Goal: Task Accomplishment & Management: Manage account settings

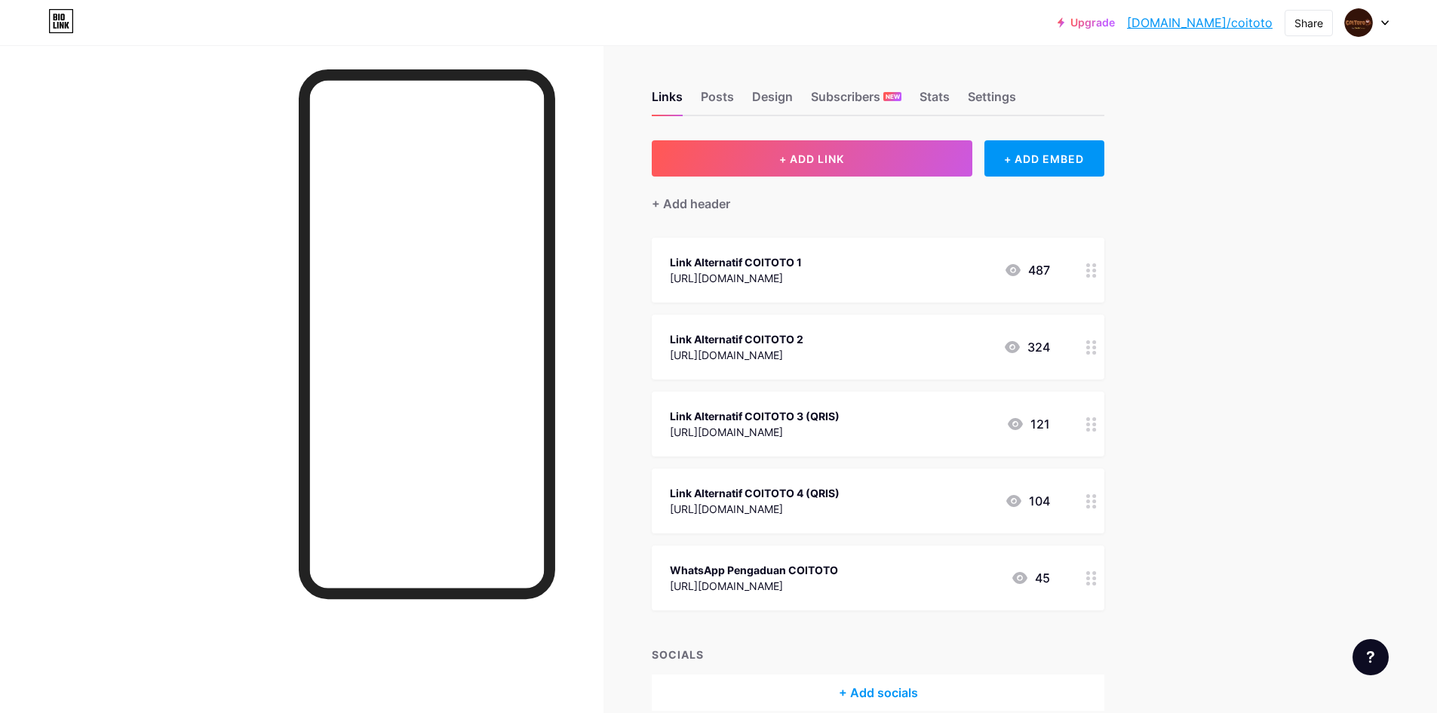
scroll to position [72, 0]
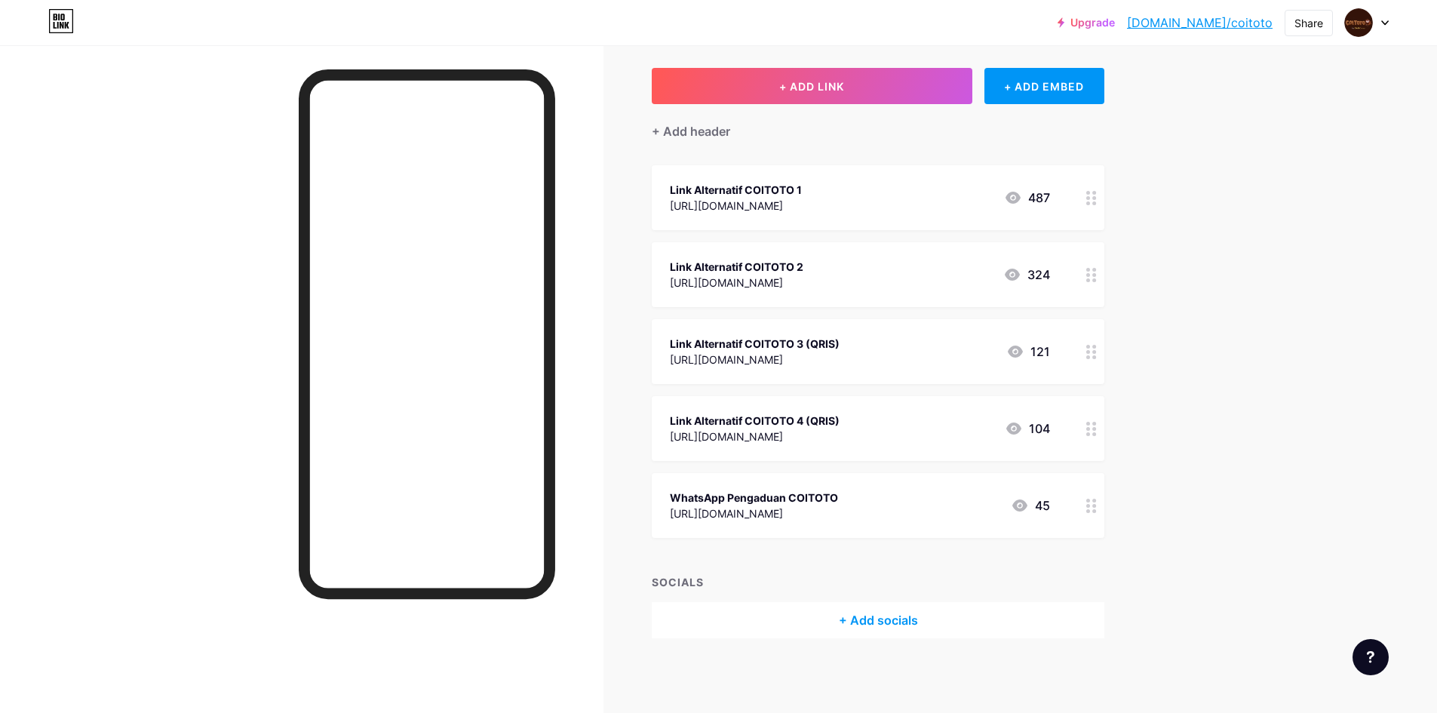
click at [1390, 30] on div "Upgrade [DOMAIN_NAME]/coitot... [DOMAIN_NAME]/coitoto Share Switch accounts COI…" at bounding box center [718, 22] width 1437 height 27
click at [1390, 20] on div "Upgrade [DOMAIN_NAME]/coitot... [DOMAIN_NAME]/coitoto Share Switch accounts COI…" at bounding box center [718, 22] width 1437 height 27
click at [1380, 22] on div at bounding box center [1367, 22] width 44 height 27
click at [802, 194] on div "Link Alternatif COITOTO 1" at bounding box center [736, 190] width 132 height 16
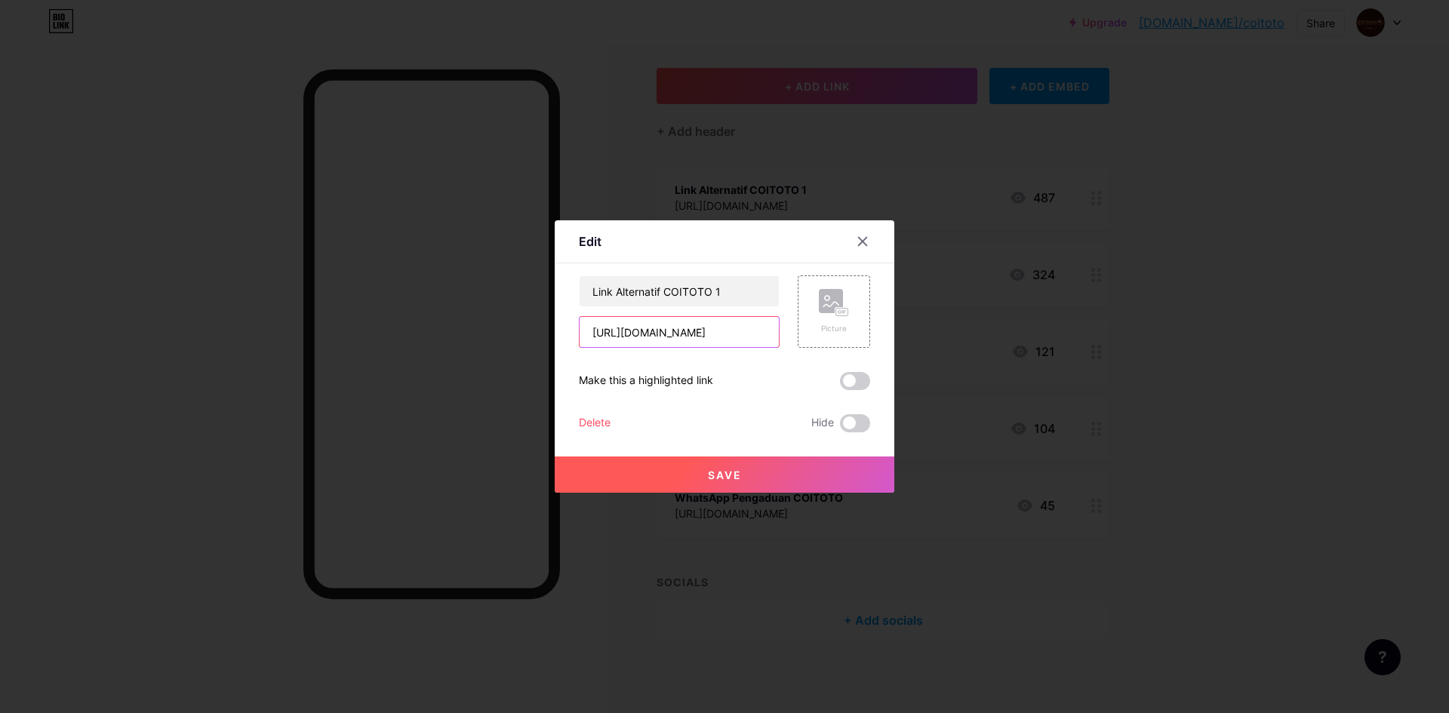
click at [663, 325] on input "[URL][DOMAIN_NAME]" at bounding box center [679, 332] width 199 height 30
paste input "[DOMAIN_NAME][URL]"
type input "[URL][DOMAIN_NAME]"
click at [712, 469] on span "Save" at bounding box center [725, 475] width 34 height 13
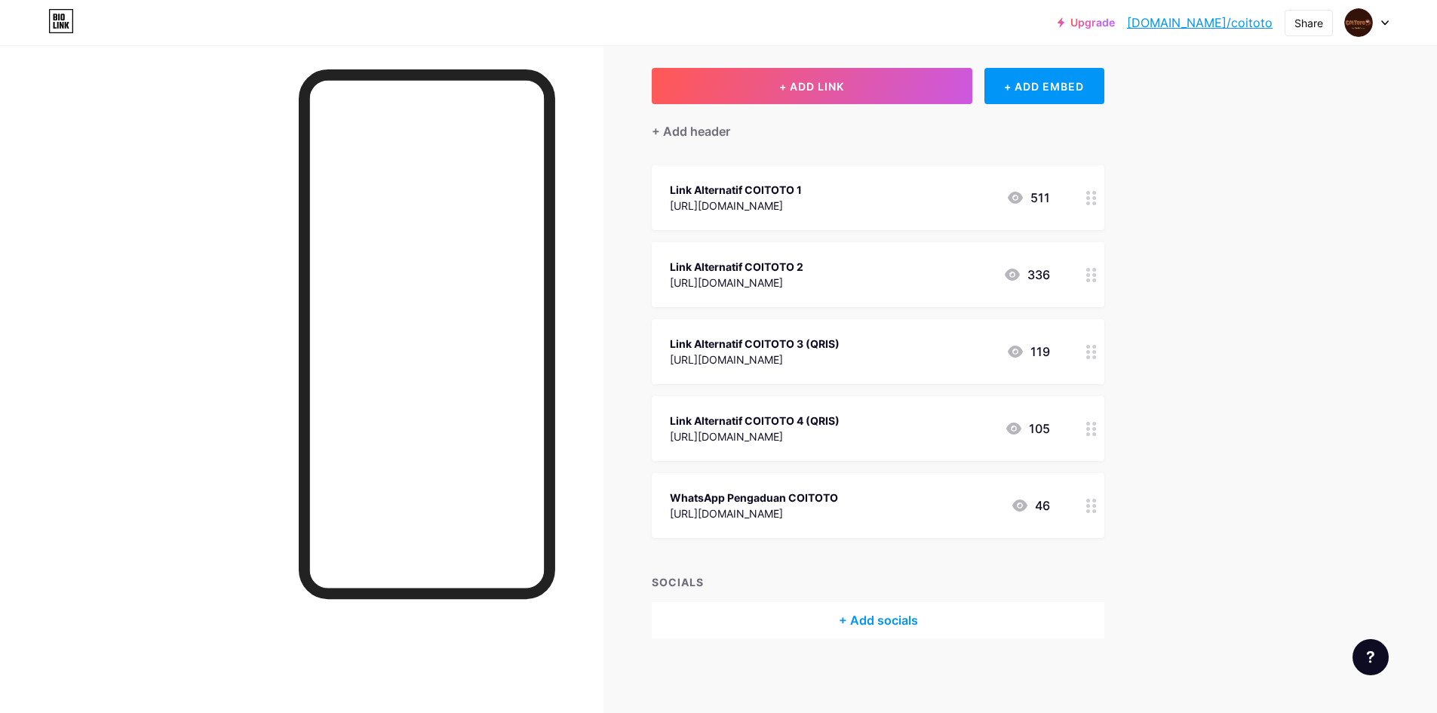
click at [803, 275] on div "[URL][DOMAIN_NAME]" at bounding box center [737, 283] width 134 height 16
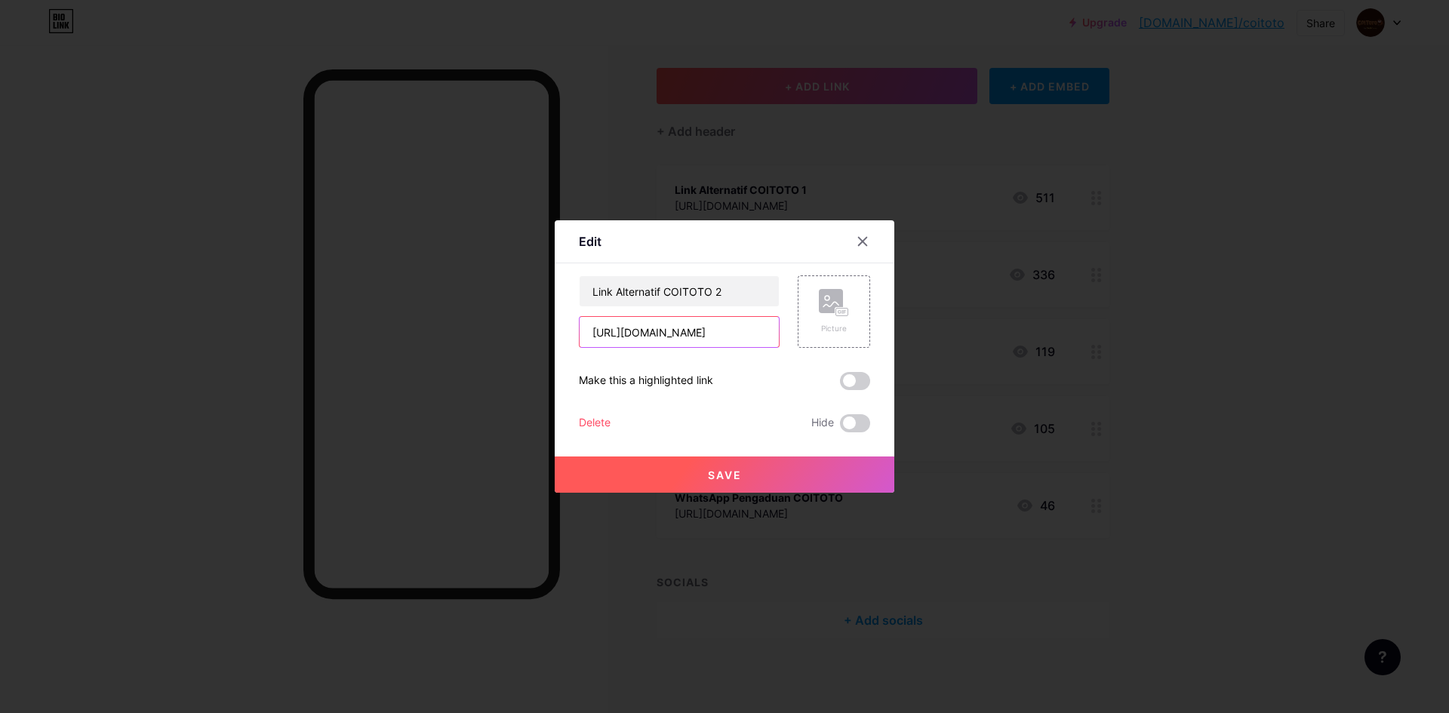
click at [706, 335] on input "[URL][DOMAIN_NAME]" at bounding box center [679, 332] width 199 height 30
paste input "[DOMAIN_NAME][URL]"
type input "[URL][DOMAIN_NAME]"
click at [738, 463] on button "Save" at bounding box center [725, 475] width 340 height 36
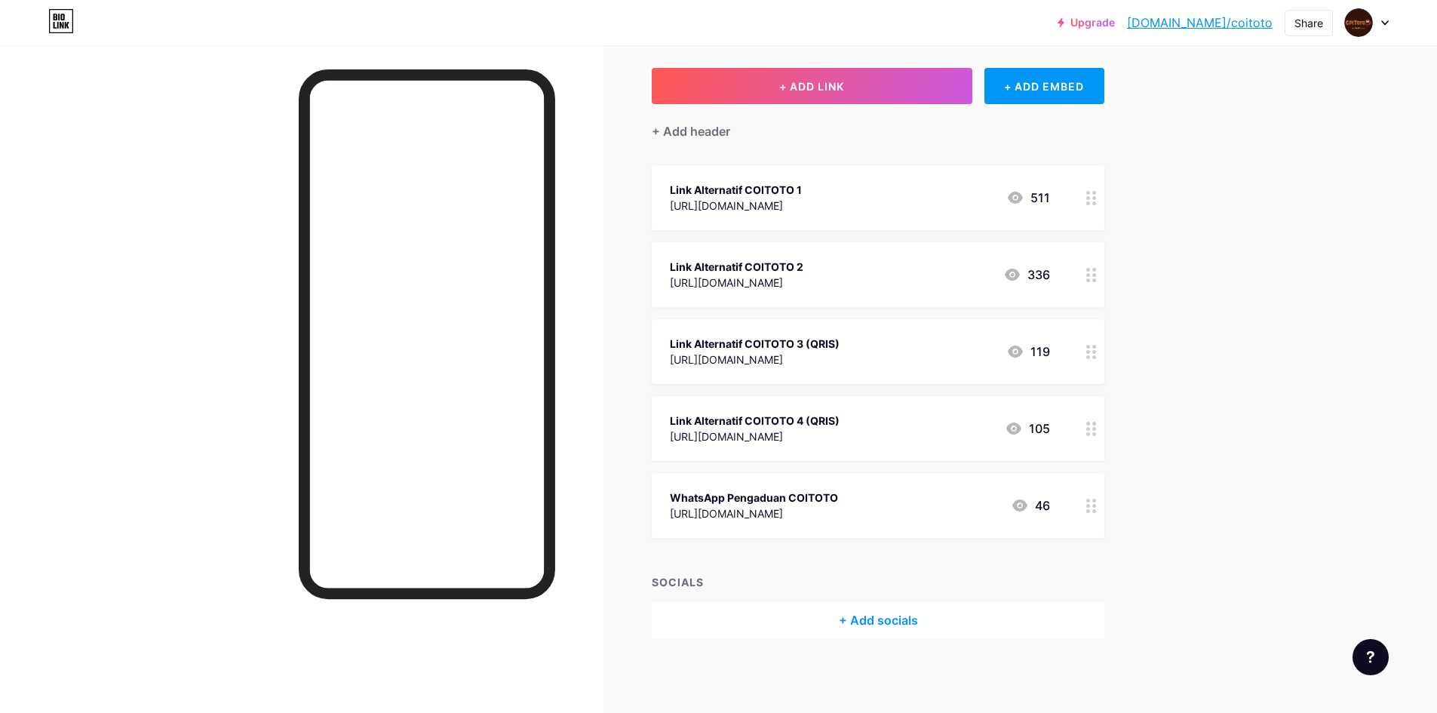
click at [813, 352] on div "[URL][DOMAIN_NAME]" at bounding box center [755, 360] width 170 height 16
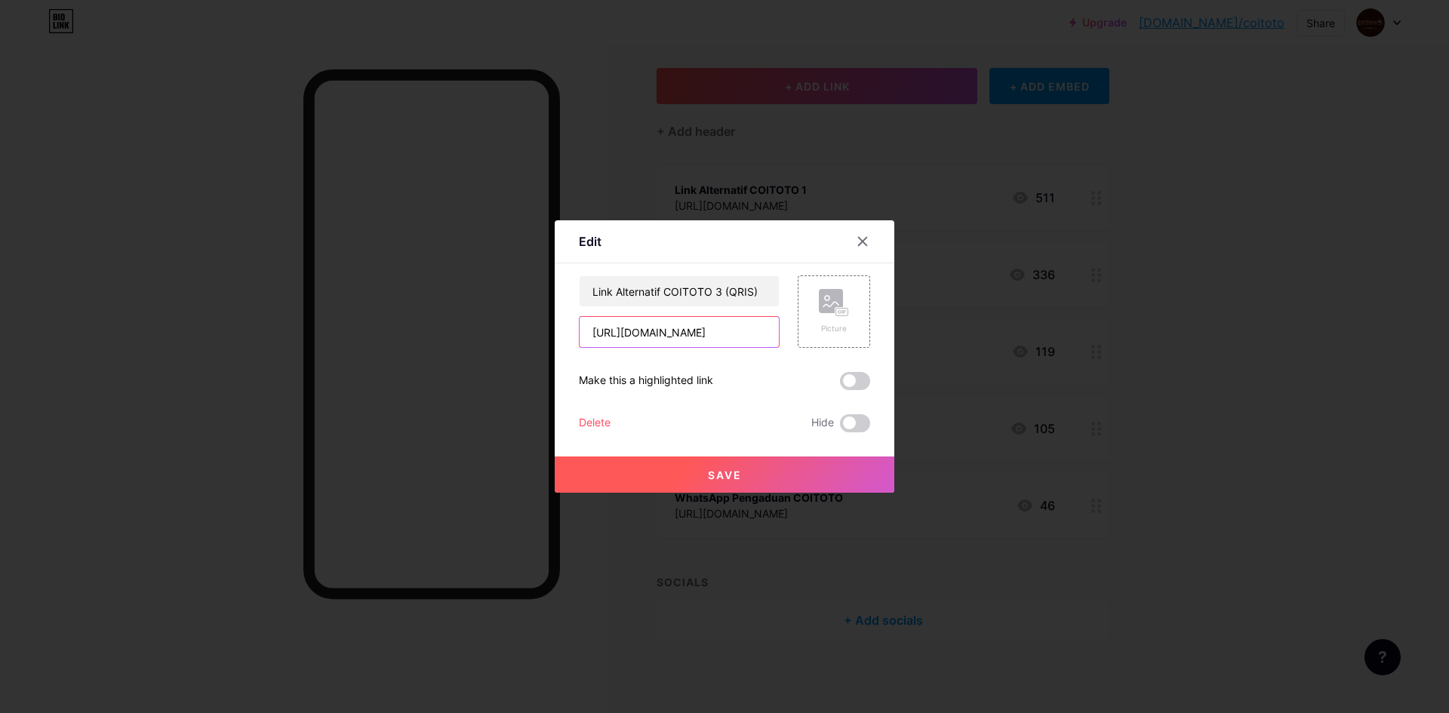
click at [727, 331] on input "[URL][DOMAIN_NAME]" at bounding box center [679, 332] width 199 height 30
paste input "[DOMAIN_NAME][URL]"
type input "[URL][DOMAIN_NAME]"
click at [767, 487] on button "Save" at bounding box center [725, 475] width 340 height 36
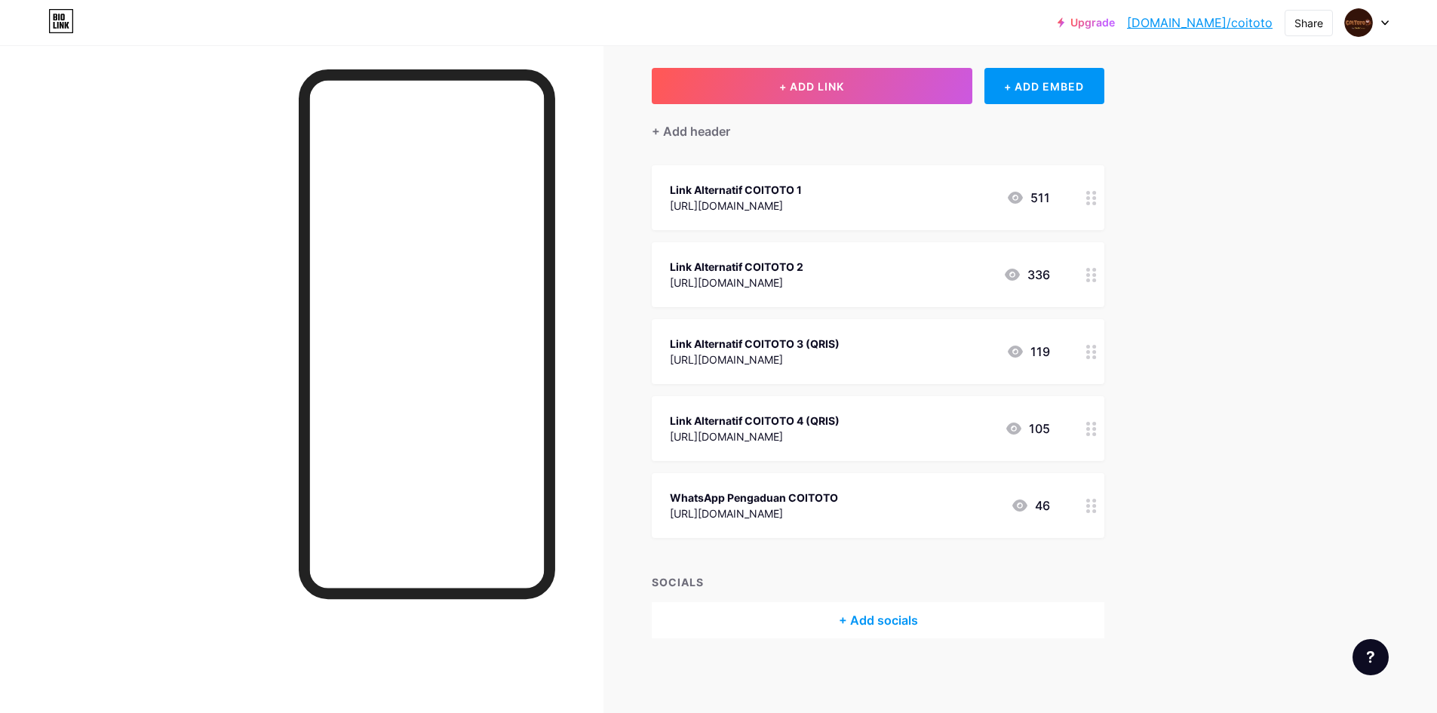
click at [807, 352] on div "[URL][DOMAIN_NAME]" at bounding box center [755, 360] width 170 height 16
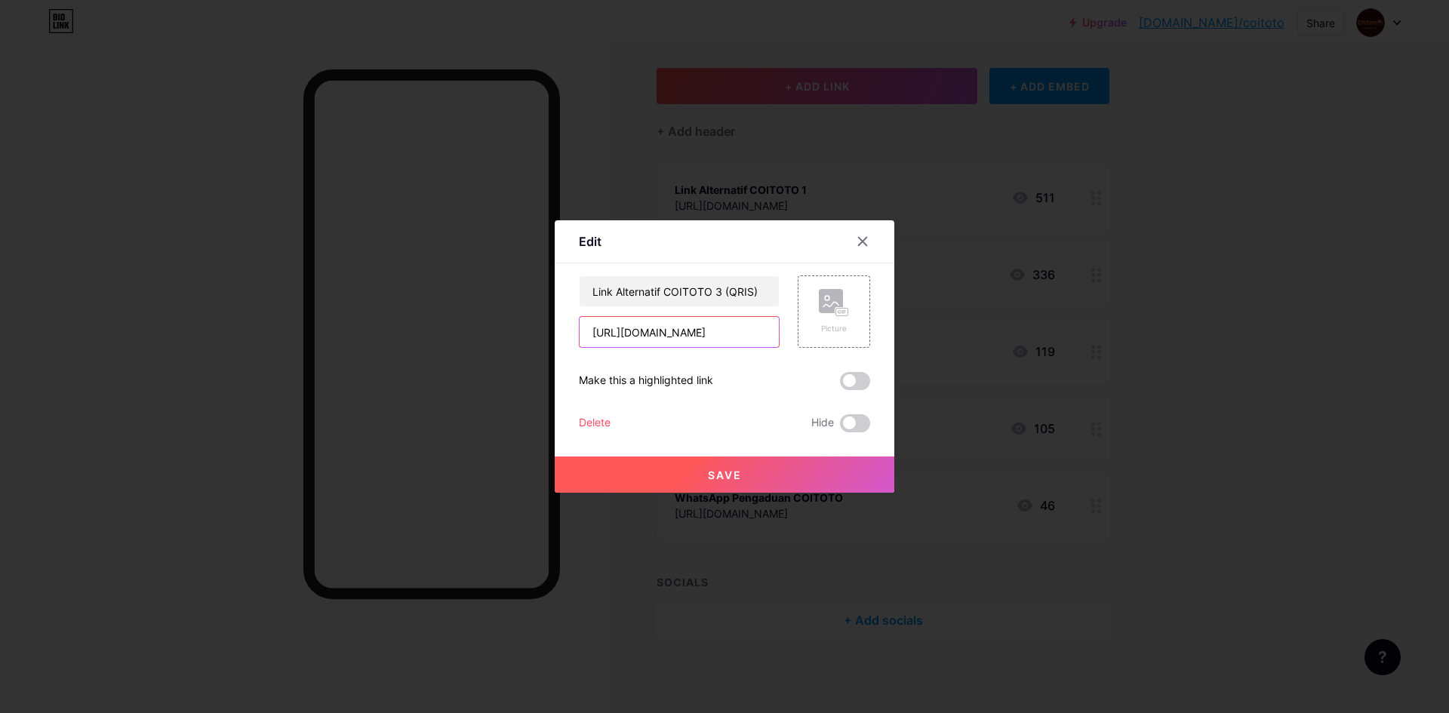
click at [736, 334] on input "[URL][DOMAIN_NAME]" at bounding box center [679, 332] width 199 height 30
click at [854, 228] on div at bounding box center [862, 241] width 27 height 27
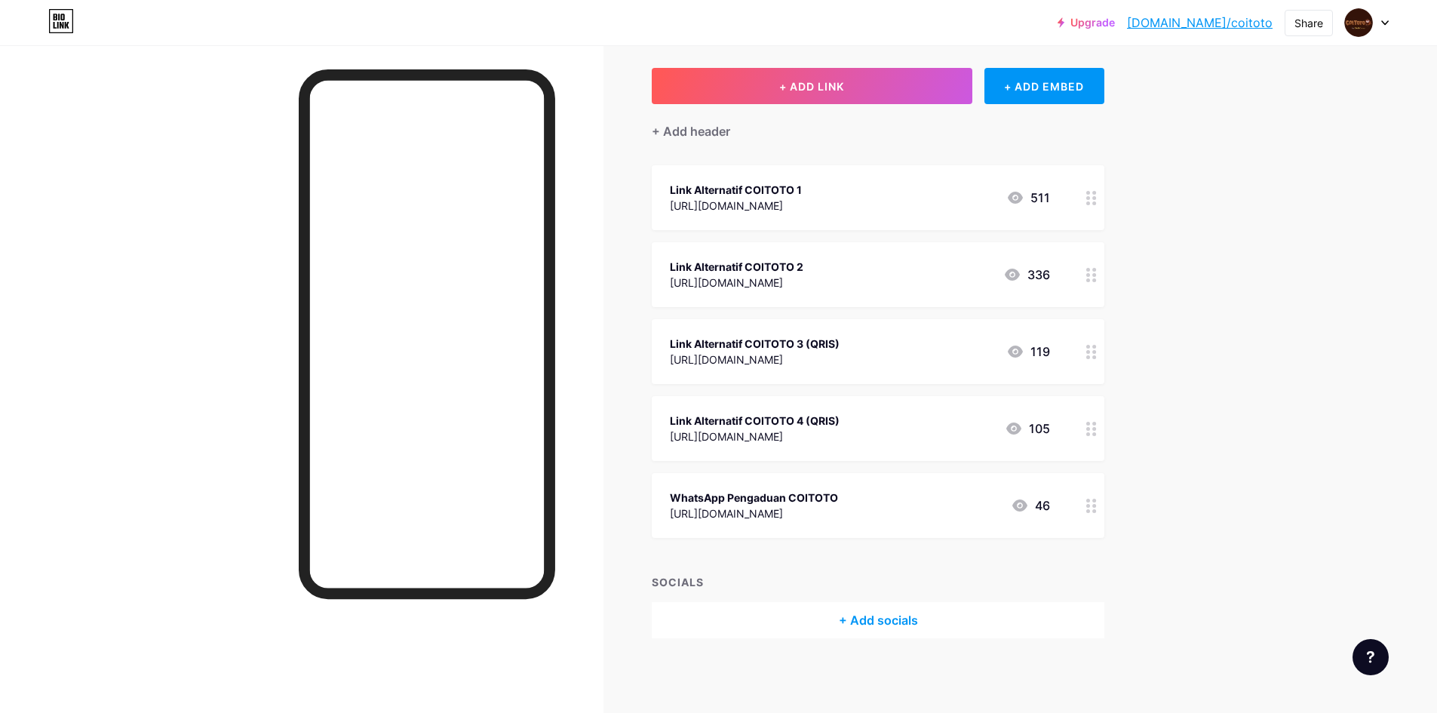
click at [826, 423] on div "Link Alternatif COITOTO 4 (QRIS)" at bounding box center [755, 421] width 170 height 16
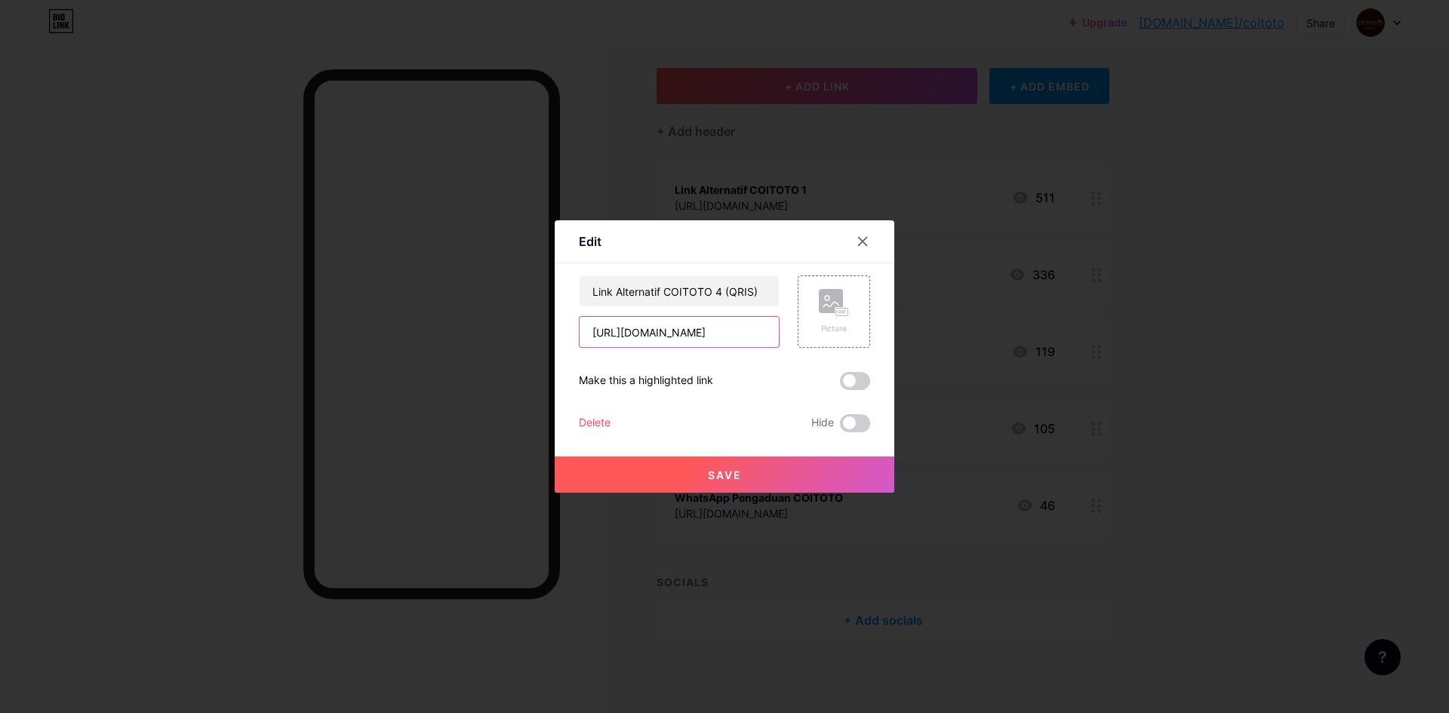
click at [714, 324] on input "[URL][DOMAIN_NAME]" at bounding box center [679, 332] width 199 height 30
paste input "[DOMAIN_NAME][URL]"
type input "[URL][DOMAIN_NAME]"
click at [714, 465] on button "Save" at bounding box center [725, 475] width 340 height 36
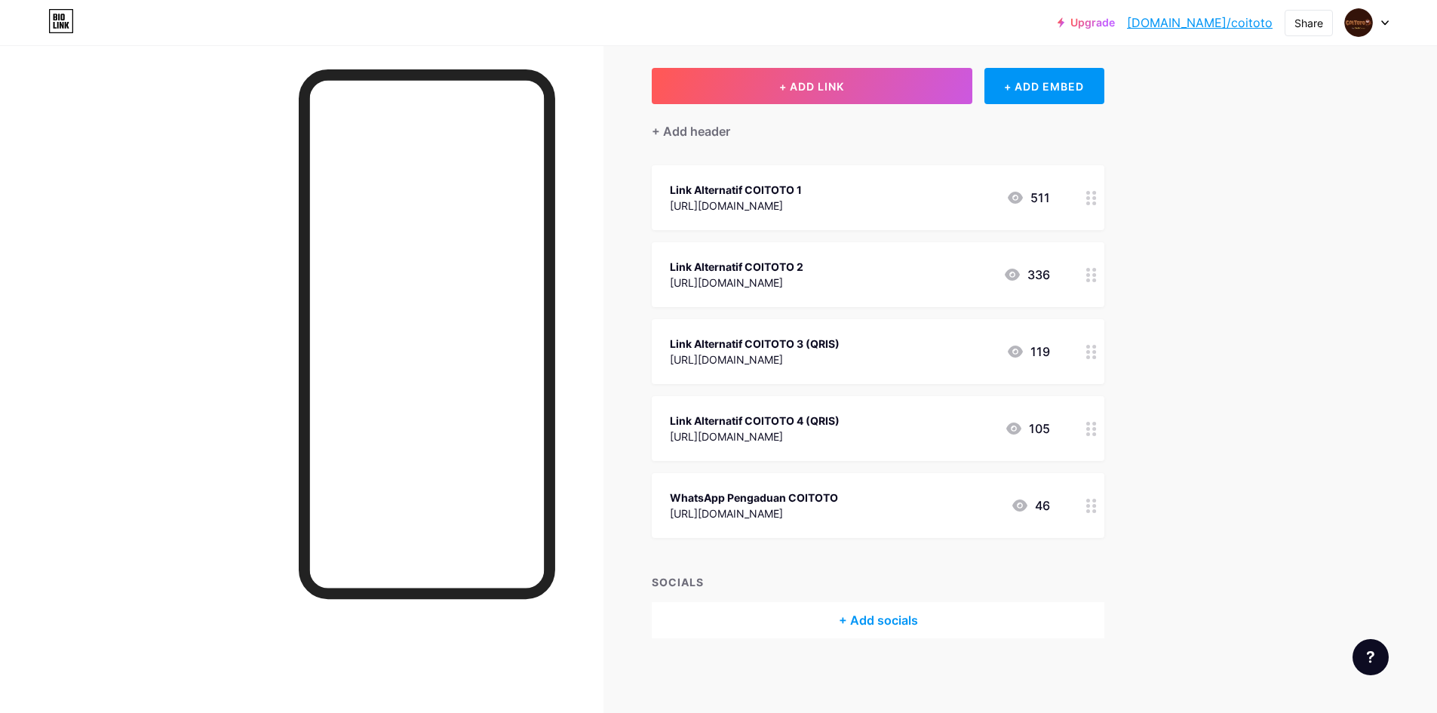
click at [830, 507] on div "[URL][DOMAIN_NAME]" at bounding box center [754, 514] width 168 height 16
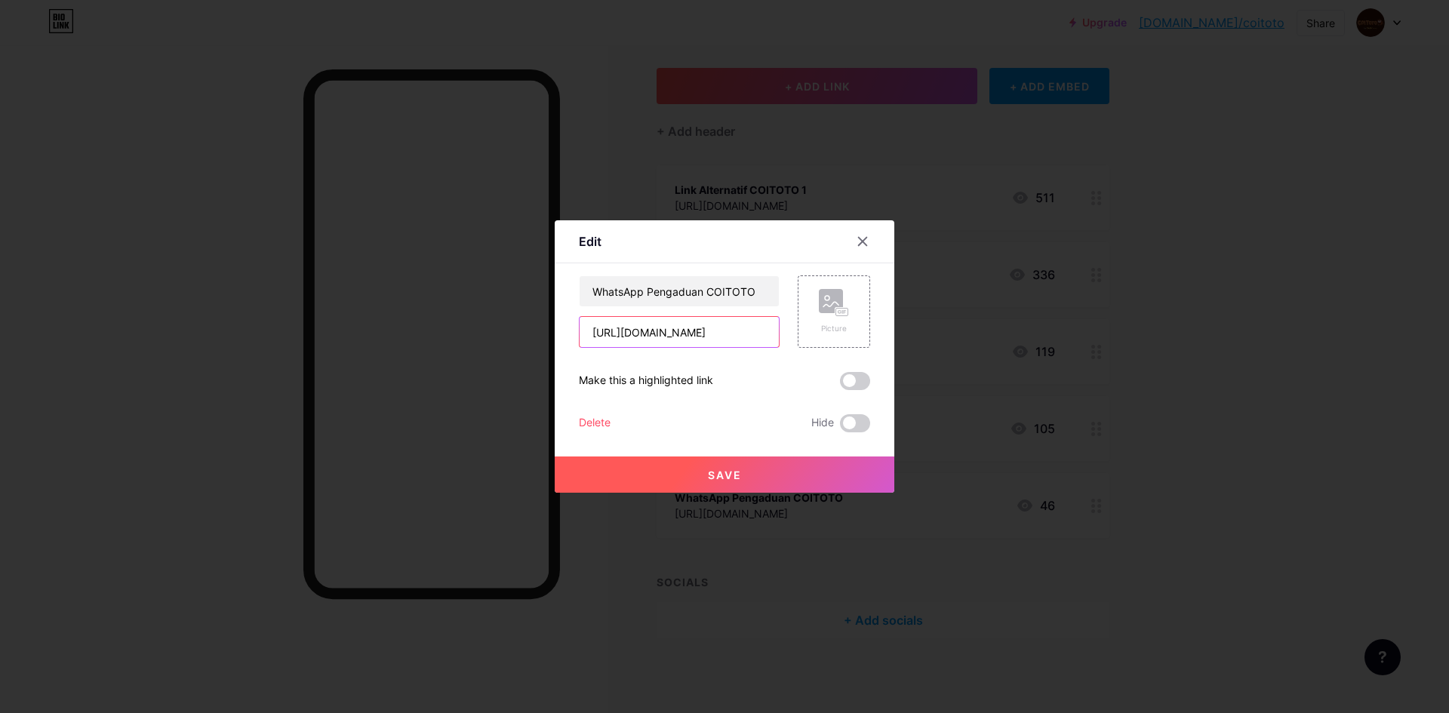
click at [732, 334] on input "[URL][DOMAIN_NAME]" at bounding box center [679, 332] width 199 height 30
paste input "[DOMAIN_NAME][URL]"
type input "[URL][DOMAIN_NAME]"
click at [729, 469] on span "Save" at bounding box center [725, 475] width 34 height 13
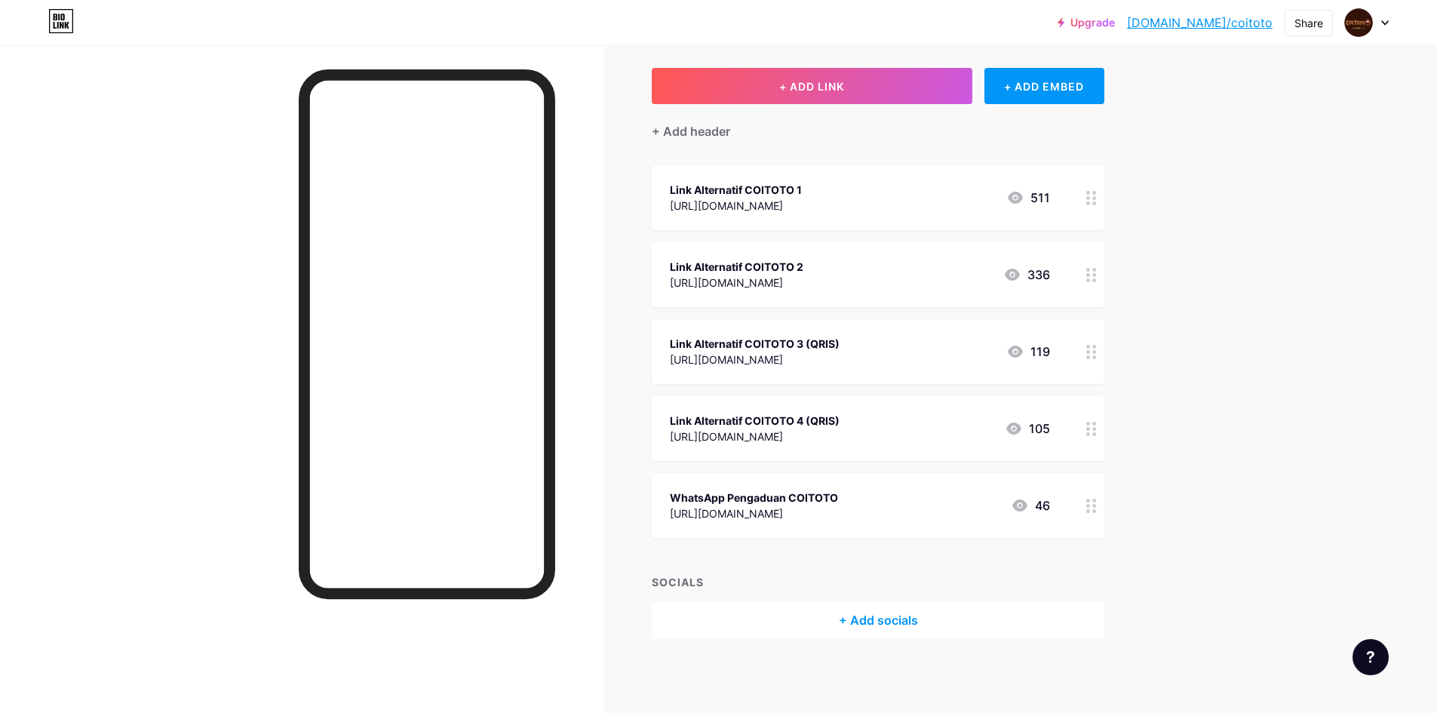
click at [1327, 443] on div "Upgrade [DOMAIN_NAME]/coitot... [DOMAIN_NAME]/coitoto Share Switch accounts COI…" at bounding box center [718, 321] width 1437 height 786
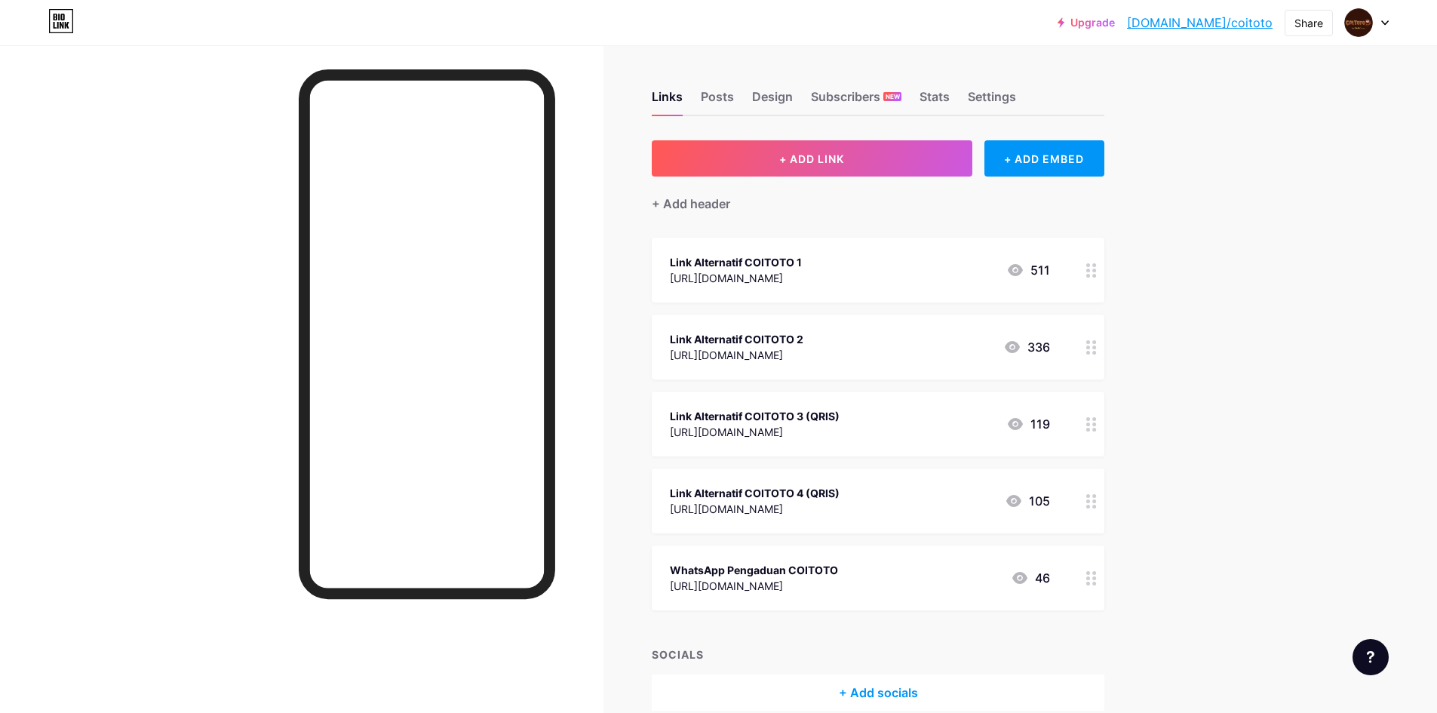
click at [858, 274] on div "Link Alternatif COITOTO 1 https://www.google.co.id/ 511" at bounding box center [860, 270] width 380 height 35
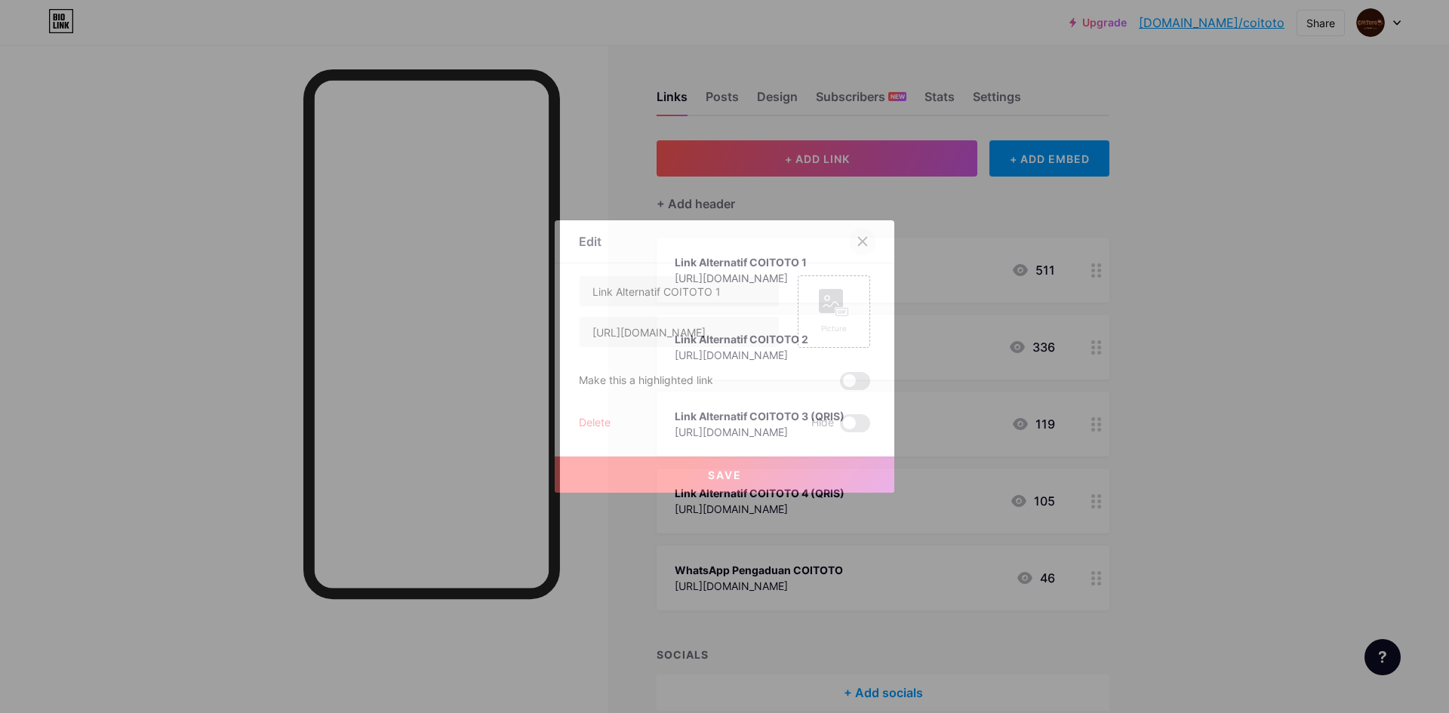
click at [863, 244] on div at bounding box center [862, 241] width 27 height 27
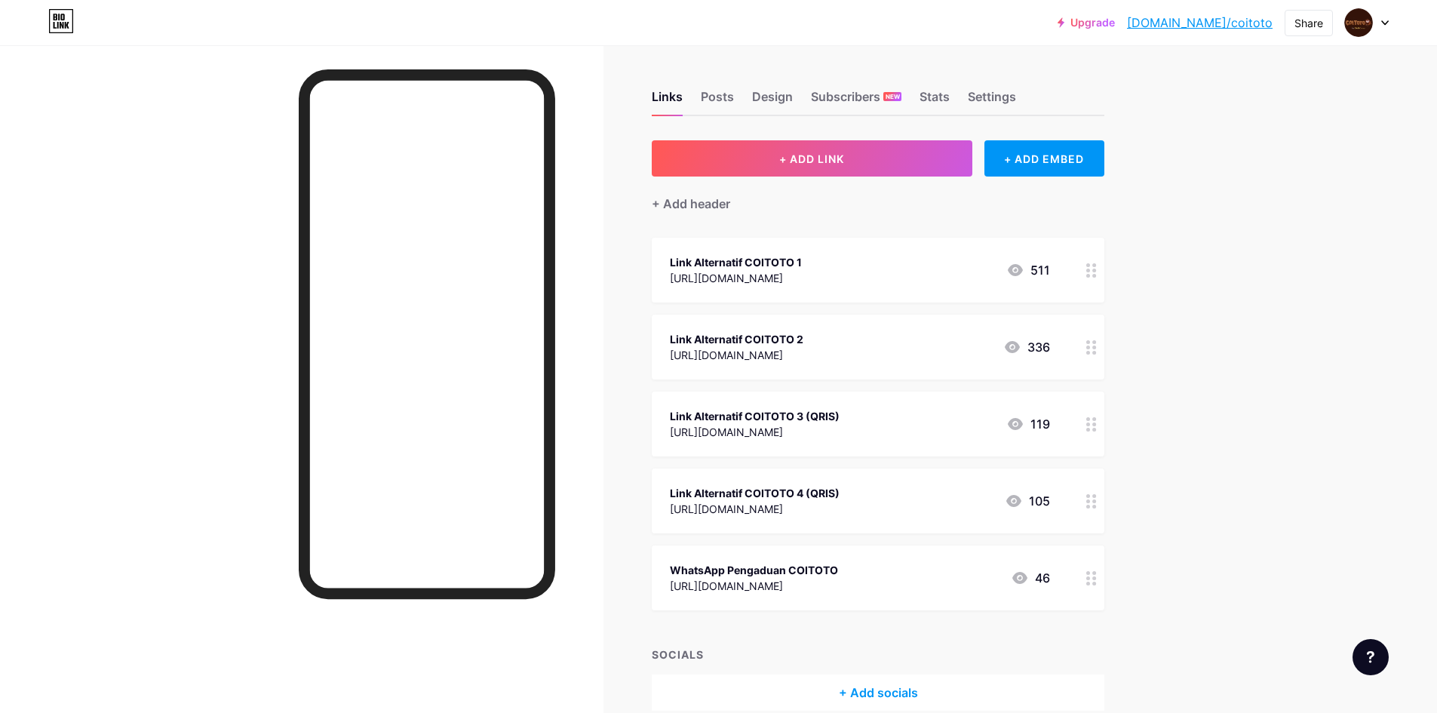
click at [812, 275] on div "Link Alternatif COITOTO 1 https://www.google.co.id/ 511" at bounding box center [860, 270] width 380 height 35
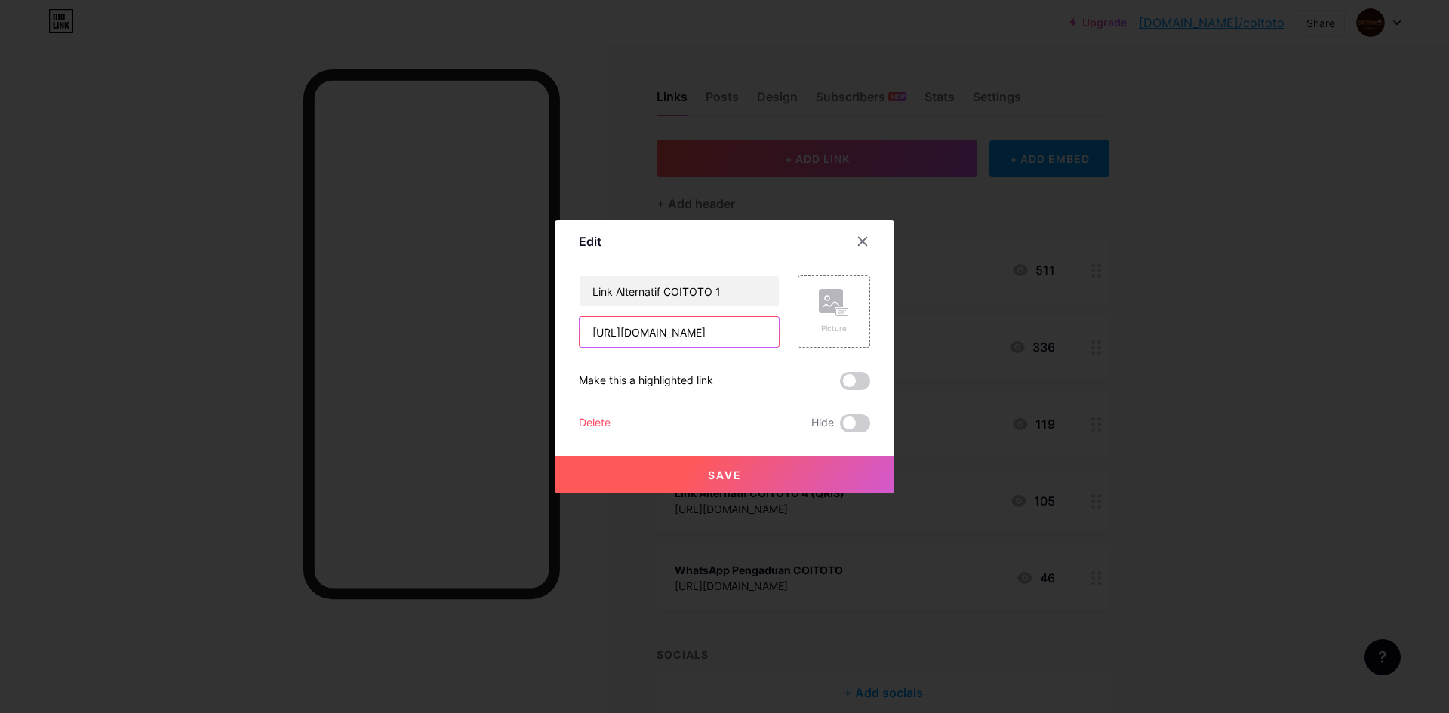
click at [650, 335] on input "[URL][DOMAIN_NAME]" at bounding box center [679, 332] width 199 height 30
paste input "coigolden.com"
type input "https://coigolden.com/"
drag, startPoint x: 710, startPoint y: 479, endPoint x: 975, endPoint y: 435, distance: 268.6
click at [710, 480] on span "Save" at bounding box center [725, 475] width 34 height 13
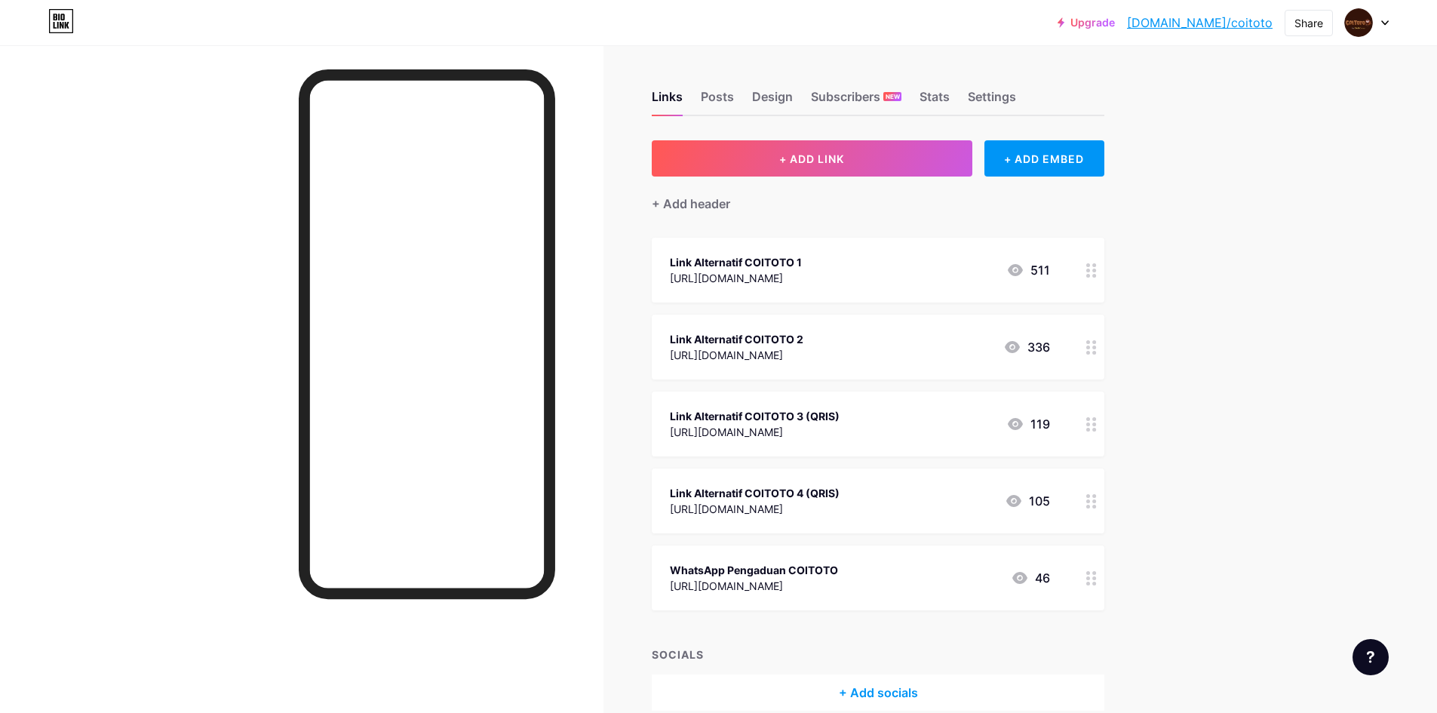
click at [813, 353] on div "Link Alternatif COITOTO 2 https://www.google.co.id/ 336" at bounding box center [860, 347] width 380 height 35
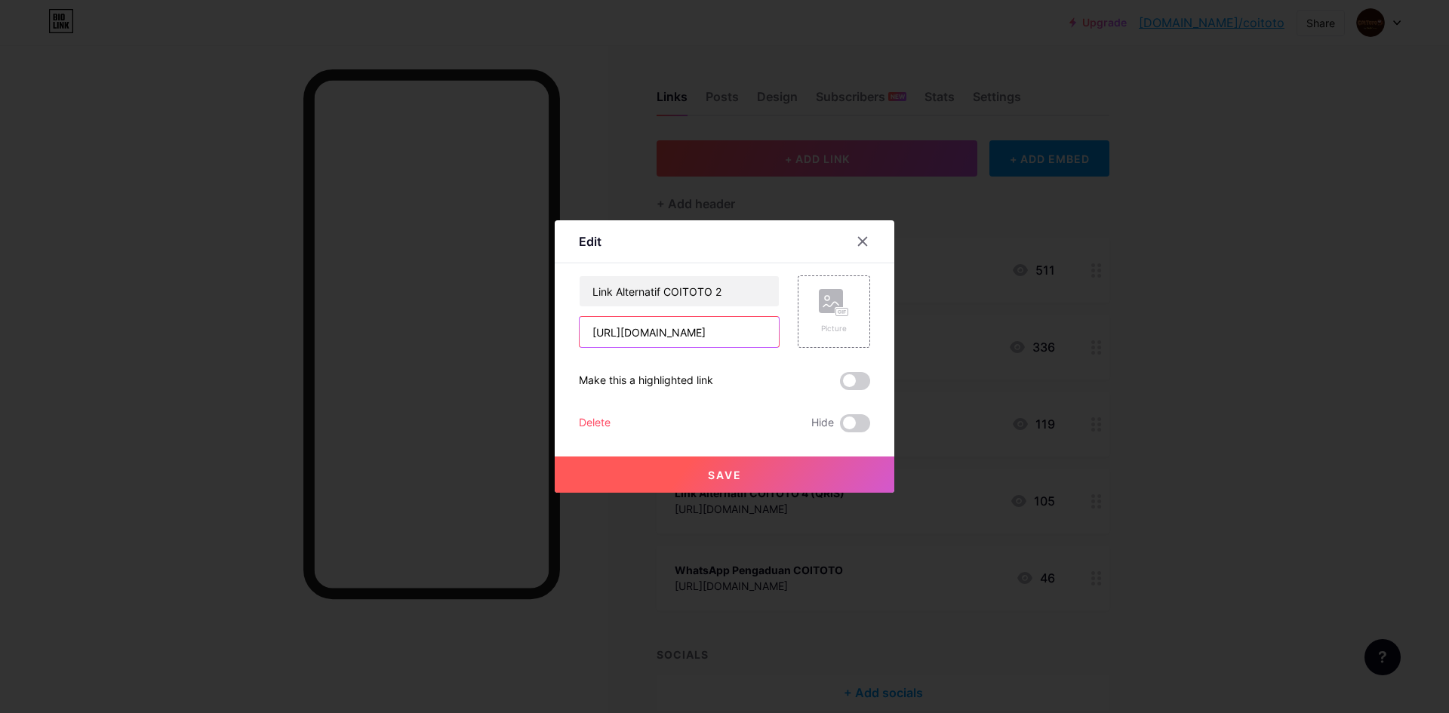
click at [714, 340] on input "[URL][DOMAIN_NAME]" at bounding box center [679, 332] width 199 height 30
paste input "coigolden.com"
type input "https://coigolden.com/"
drag, startPoint x: 707, startPoint y: 461, endPoint x: 826, endPoint y: 448, distance: 119.2
click at [706, 462] on button "Save" at bounding box center [725, 475] width 340 height 36
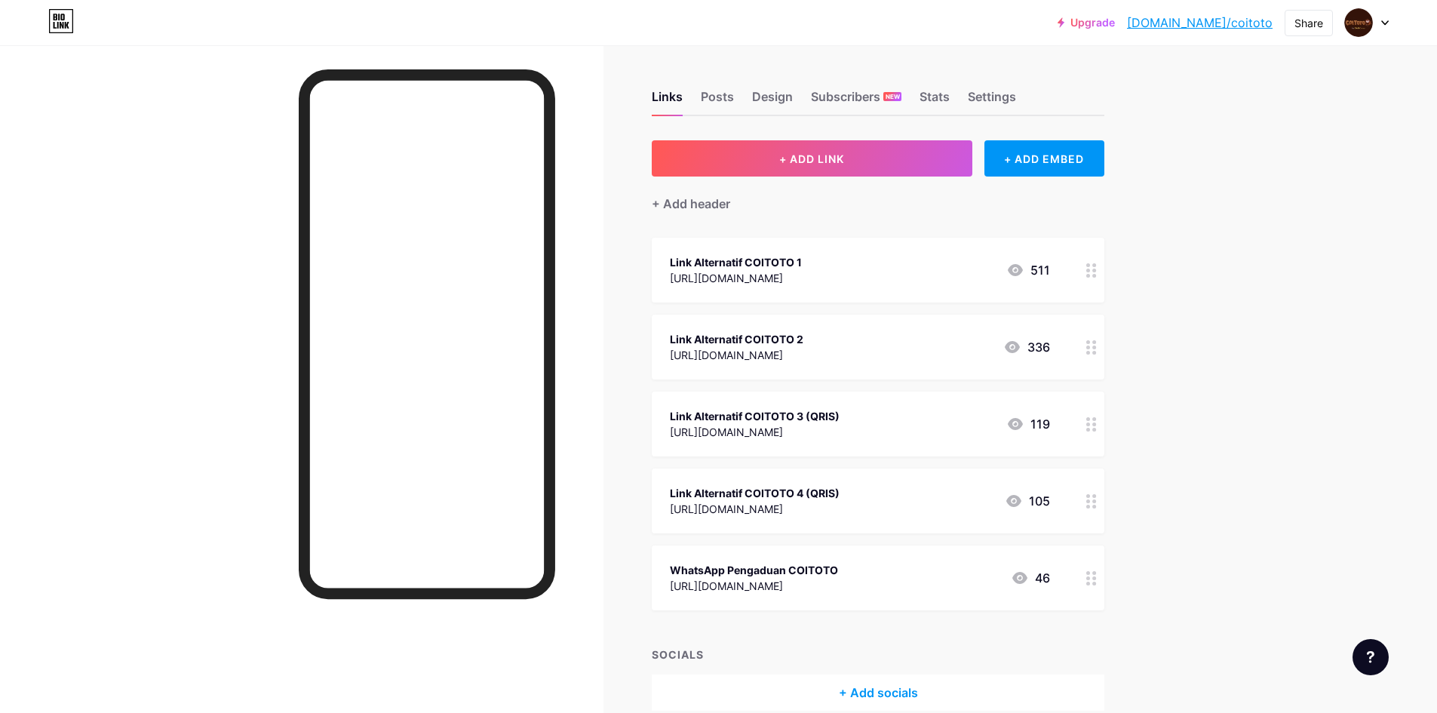
click at [788, 428] on div "[URL][DOMAIN_NAME]" at bounding box center [755, 432] width 170 height 16
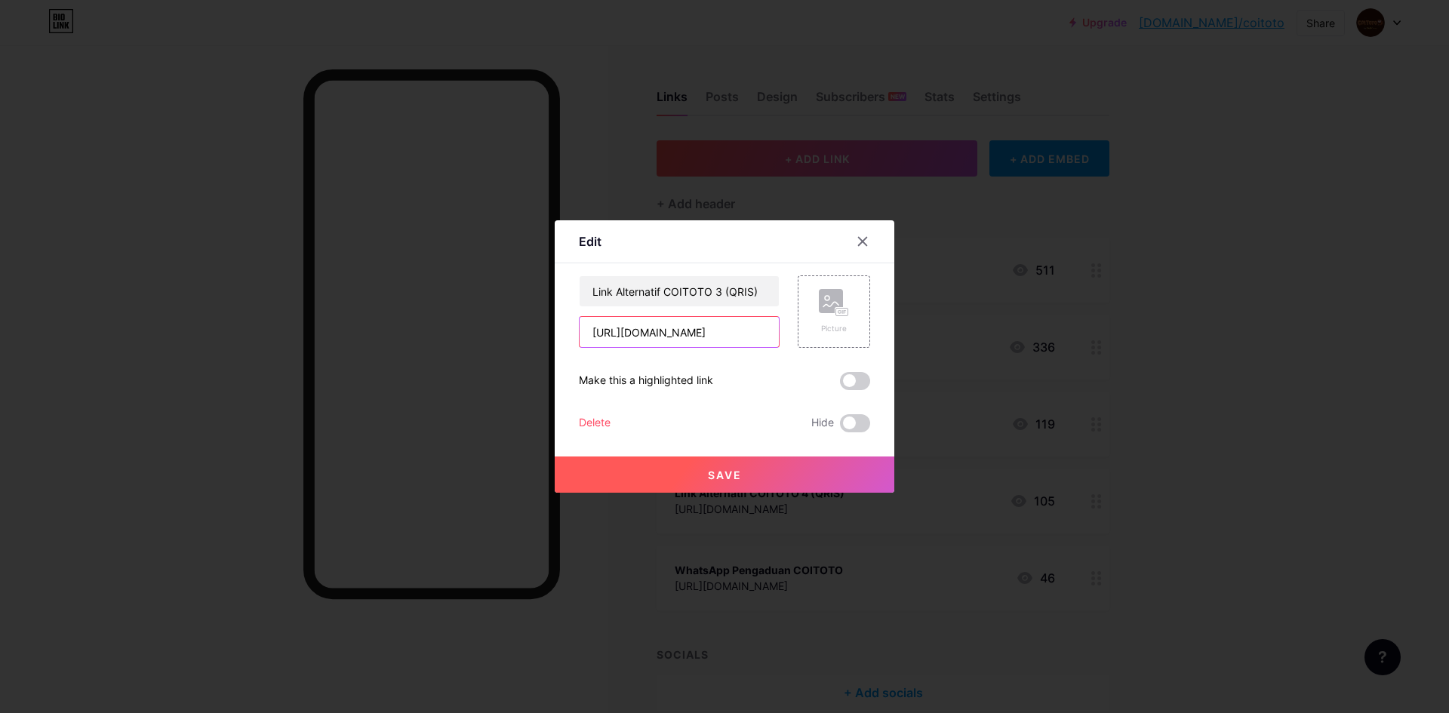
click at [699, 334] on input "[URL][DOMAIN_NAME]" at bounding box center [679, 332] width 199 height 30
paste input "coigolden.com"
type input "https://coigolden.com/"
click at [718, 482] on button "Save" at bounding box center [725, 475] width 340 height 36
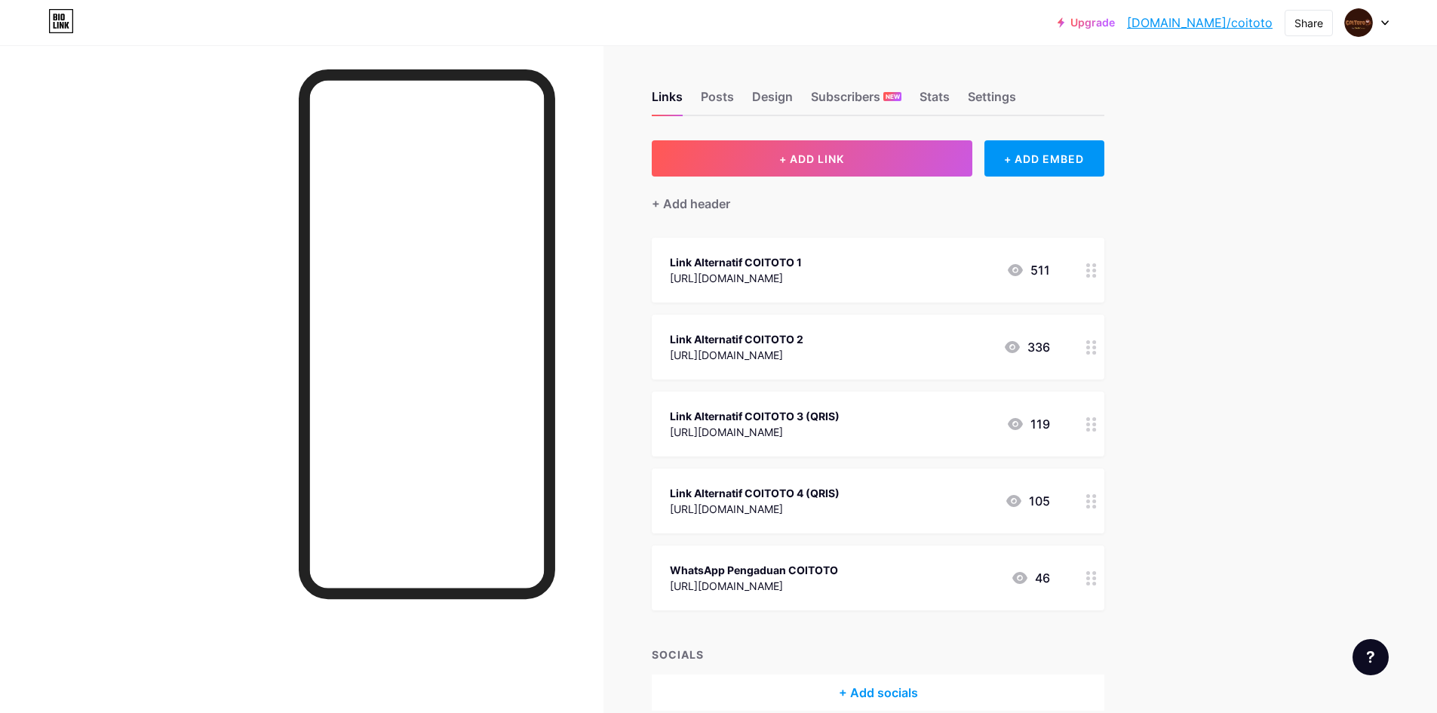
click at [867, 506] on div "Link Alternatif COITOTO 4 (QRIS) https://www.google.co.id/ 105" at bounding box center [860, 501] width 380 height 35
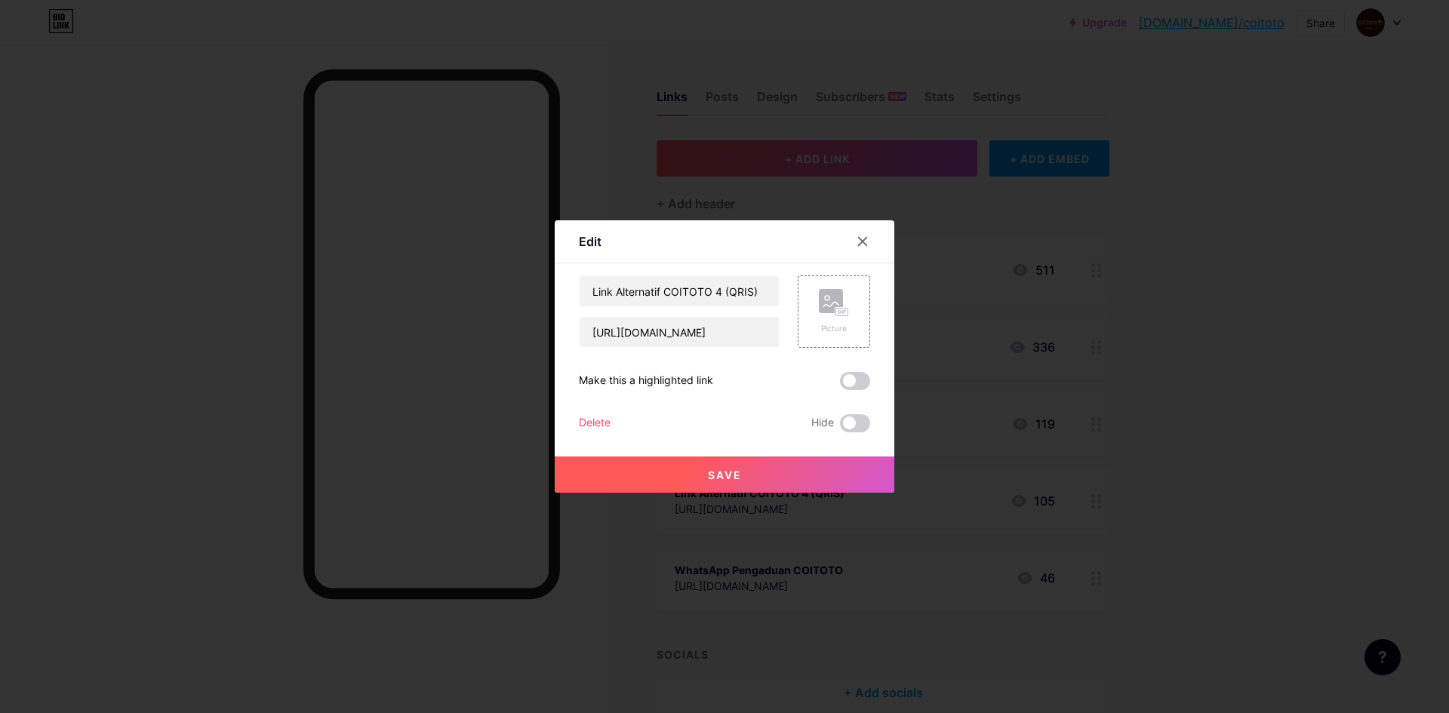
click at [689, 347] on div "[URL][DOMAIN_NAME]" at bounding box center [679, 332] width 201 height 32
click at [698, 334] on input "[URL][DOMAIN_NAME]" at bounding box center [679, 332] width 199 height 30
paste input "coigolden.com"
type input "https://coigolden.com/"
click at [682, 482] on button "Save" at bounding box center [725, 475] width 340 height 36
